Goal: Task Accomplishment & Management: Manage account settings

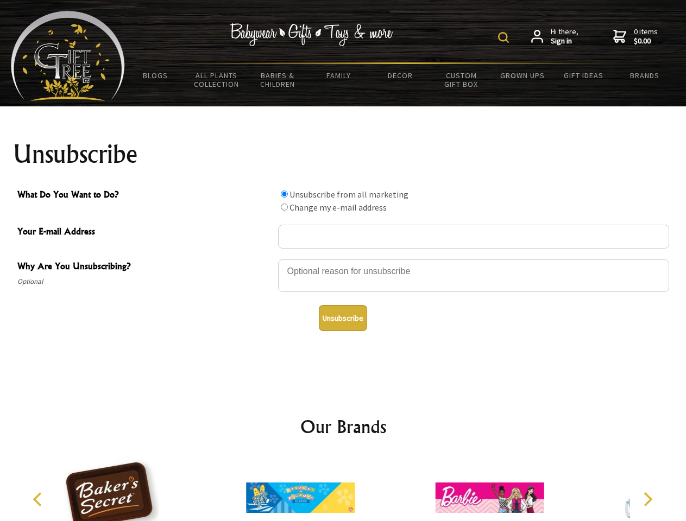
click at [505, 37] on img at bounding box center [503, 37] width 11 height 11
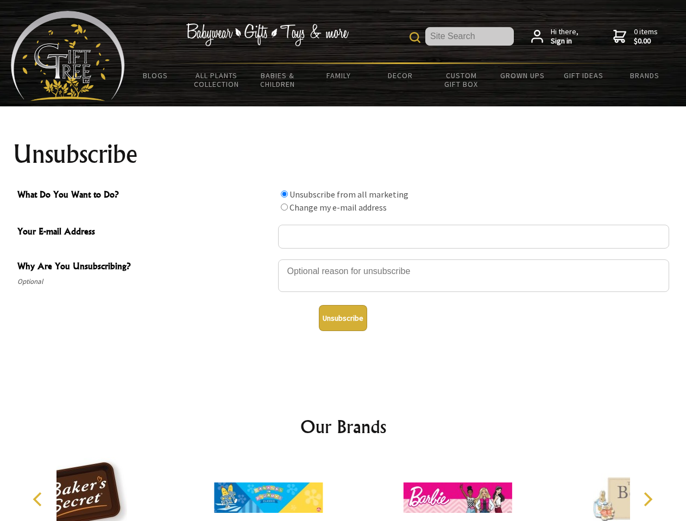
click at [343, 259] on div at bounding box center [473, 277] width 391 height 38
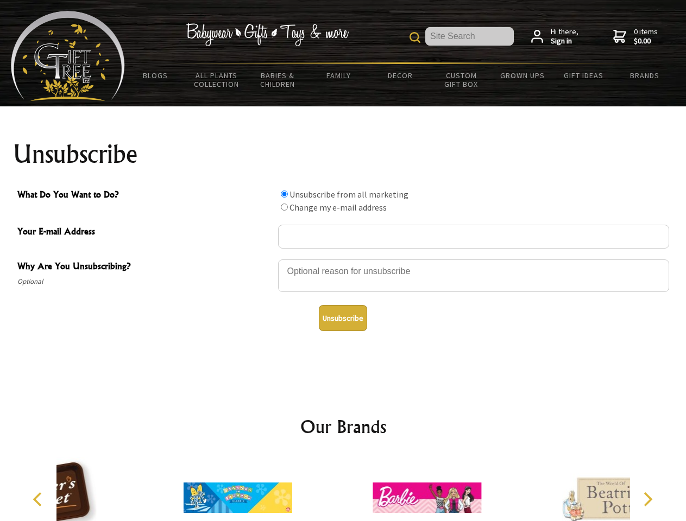
click at [284, 194] on input "What Do You Want to Do?" at bounding box center [284, 194] width 7 height 7
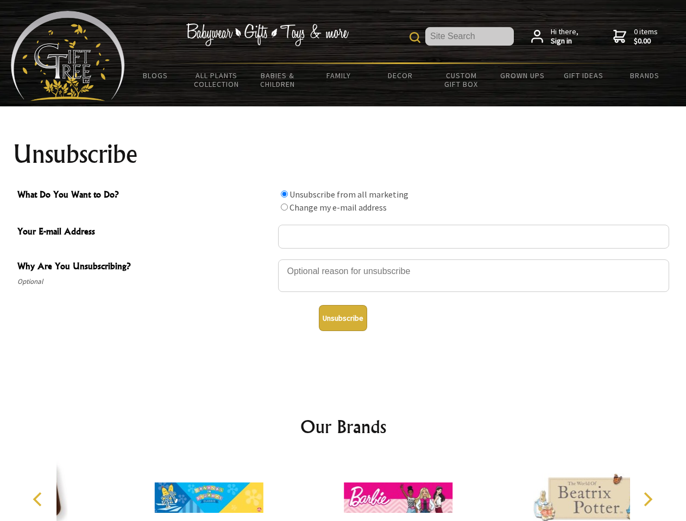
click at [284, 207] on input "What Do You Want to Do?" at bounding box center [284, 207] width 7 height 7
radio input "true"
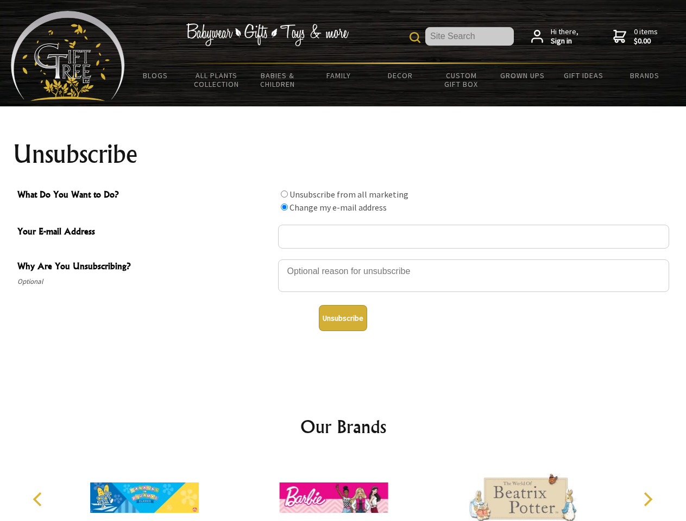
click at [343, 318] on button "Unsubscribe" at bounding box center [343, 318] width 48 height 26
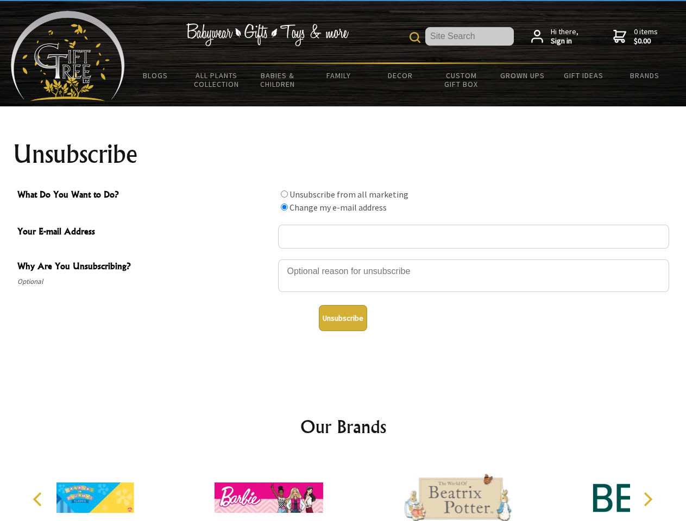
click at [39, 499] on icon "Previous" at bounding box center [38, 499] width 14 height 14
click at [647, 499] on icon "Next" at bounding box center [647, 499] width 14 height 14
